Goal: Navigation & Orientation: Go to known website

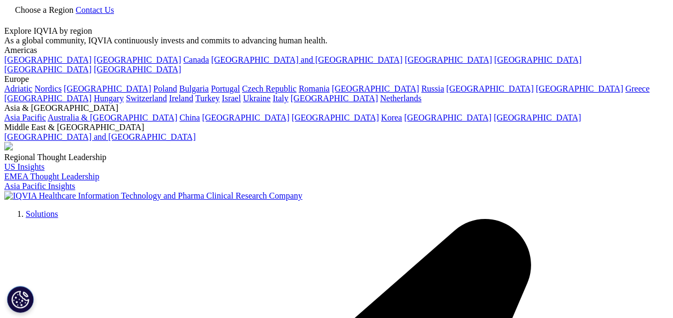
click at [75, 14] on icon at bounding box center [75, 9] width 0 height 9
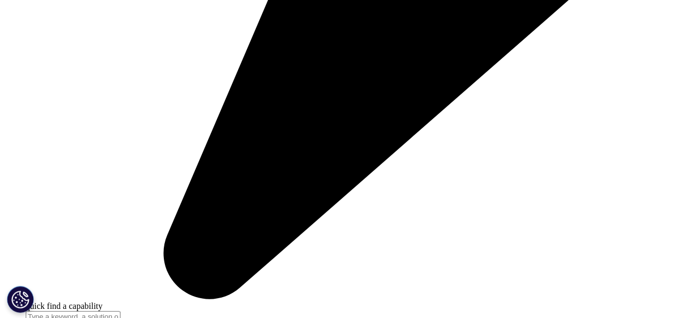
scroll to position [655, 0]
